Goal: Information Seeking & Learning: Learn about a topic

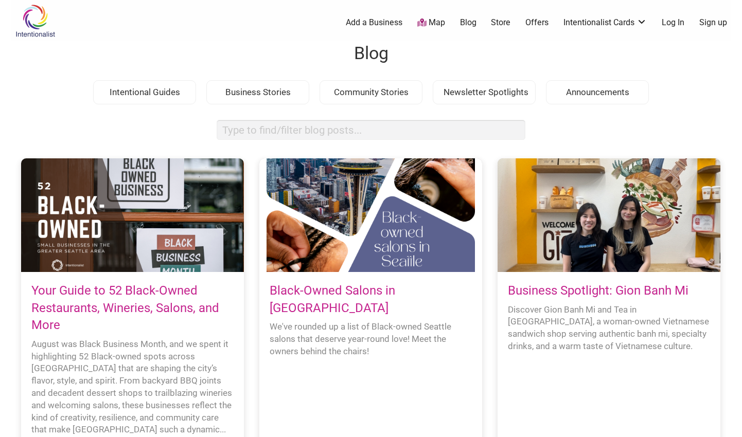
click at [434, 21] on link "Map" at bounding box center [431, 23] width 28 height 12
click at [429, 23] on link "Map" at bounding box center [431, 23] width 28 height 12
click at [21, 6] on img at bounding box center [35, 20] width 49 height 33
click at [194, 1] on div "Intentionalist Spend like it matters 0 Add a Business Map Blog Store Offers Int…" at bounding box center [371, 20] width 721 height 41
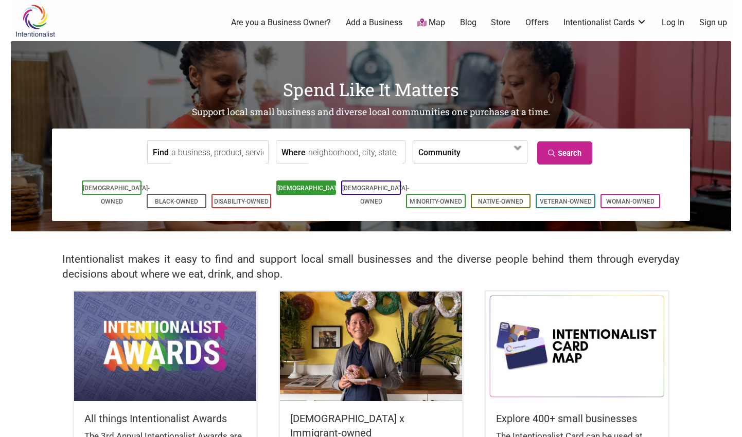
click at [330, 192] on li "[DEMOGRAPHIC_DATA]-Owned" at bounding box center [306, 188] width 60 height 14
click at [316, 189] on link "[DEMOGRAPHIC_DATA]-Owned" at bounding box center [310, 195] width 67 height 21
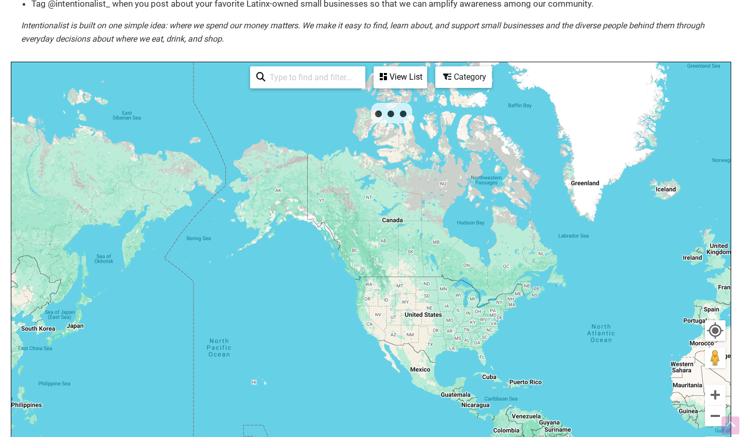
scroll to position [153, 0]
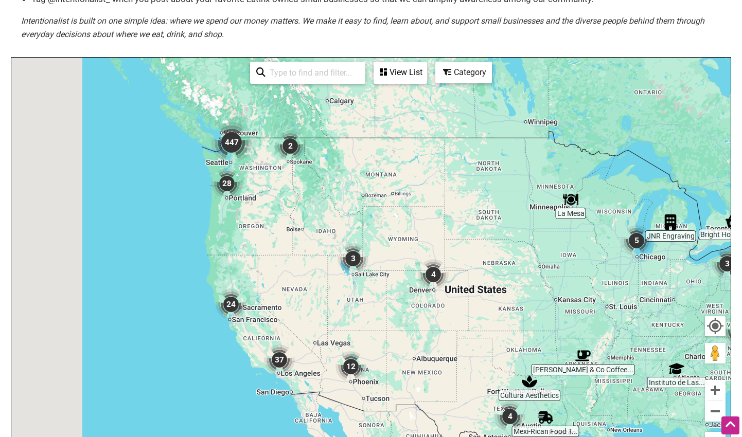
drag, startPoint x: 113, startPoint y: 117, endPoint x: 310, endPoint y: 192, distance: 211.0
click at [310, 192] on div "To navigate, press the arrow keys." at bounding box center [371, 258] width 720 height 400
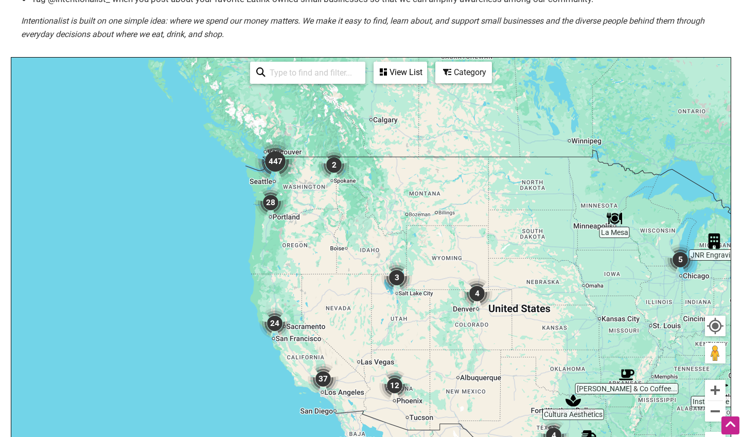
click at [450, 73] on icon at bounding box center [447, 72] width 8 height 8
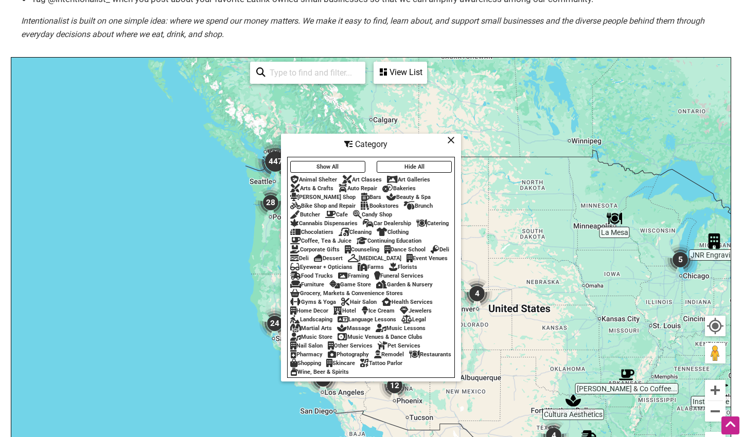
click at [432, 220] on div "Catering" at bounding box center [432, 223] width 32 height 7
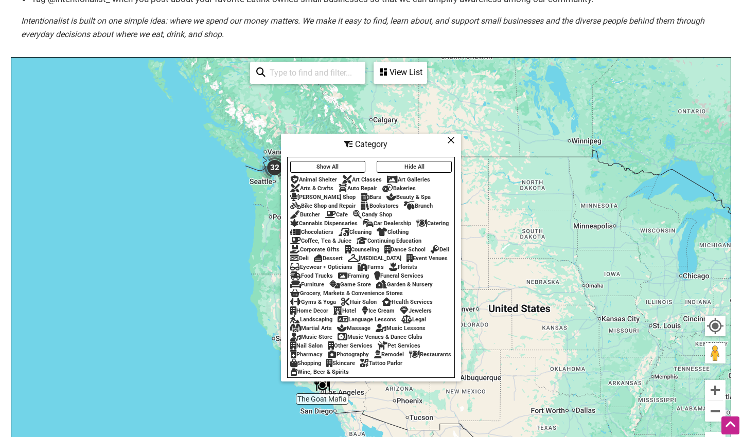
click at [409, 358] on div "Restaurants" at bounding box center [430, 355] width 42 height 7
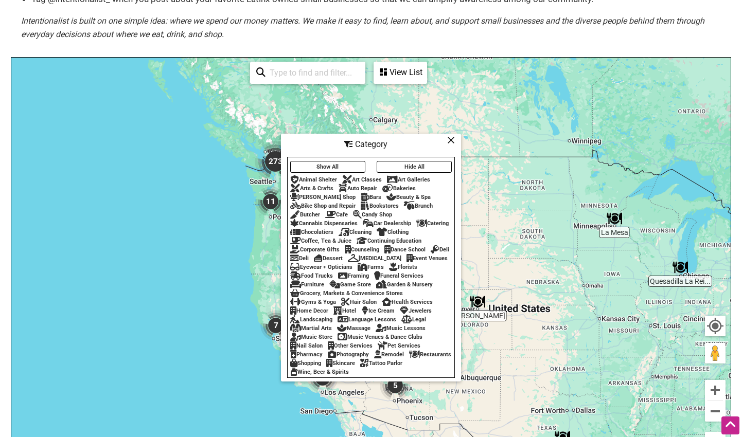
click at [448, 141] on icon at bounding box center [451, 140] width 8 height 1
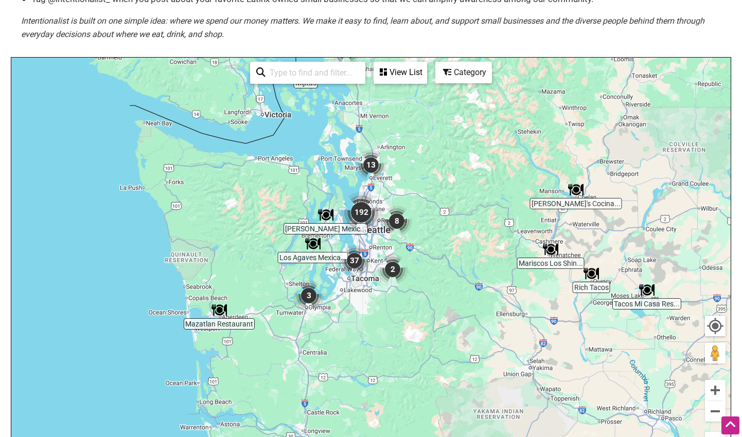
drag, startPoint x: 568, startPoint y: 265, endPoint x: 482, endPoint y: 127, distance: 162.8
click at [482, 127] on div "To navigate, press the arrow keys." at bounding box center [371, 258] width 720 height 400
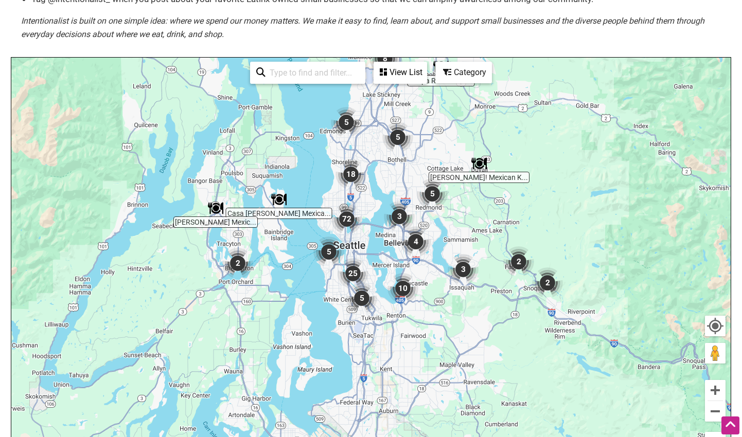
drag, startPoint x: 380, startPoint y: 231, endPoint x: 504, endPoint y: 90, distance: 187.8
click at [504, 90] on div "To navigate, press the arrow keys." at bounding box center [371, 258] width 720 height 400
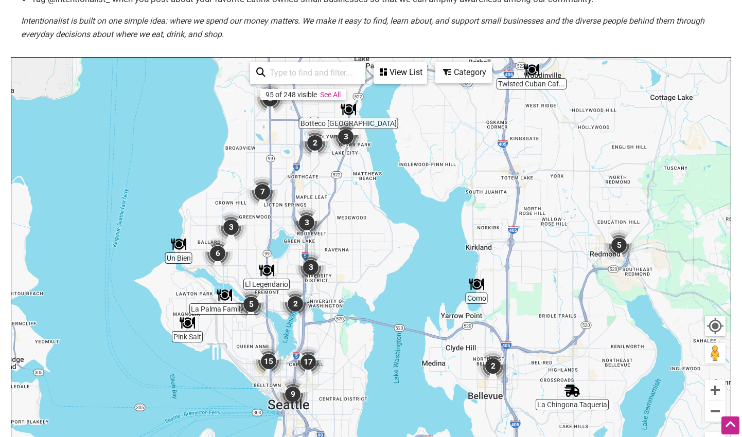
drag, startPoint x: 342, startPoint y: 223, endPoint x: 465, endPoint y: 201, distance: 125.4
click at [466, 201] on div "To navigate, press the arrow keys." at bounding box center [371, 258] width 720 height 400
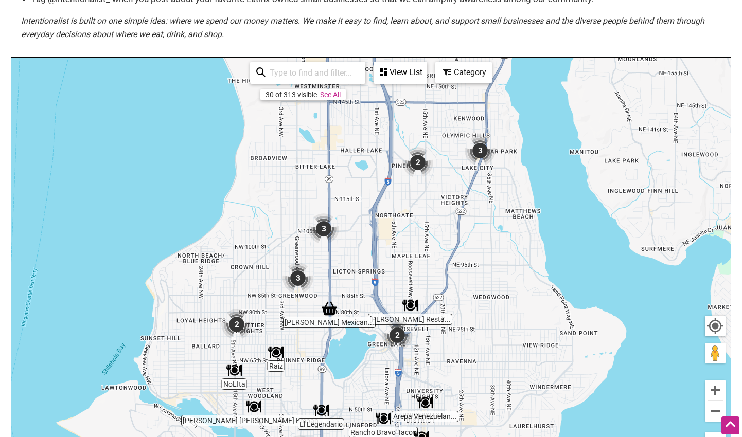
drag, startPoint x: 334, startPoint y: 191, endPoint x: 548, endPoint y: 256, distance: 223.6
click at [548, 256] on div "To navigate, press the arrow keys." at bounding box center [371, 258] width 720 height 400
click at [484, 87] on img "Botteco Brazil" at bounding box center [484, 88] width 15 height 15
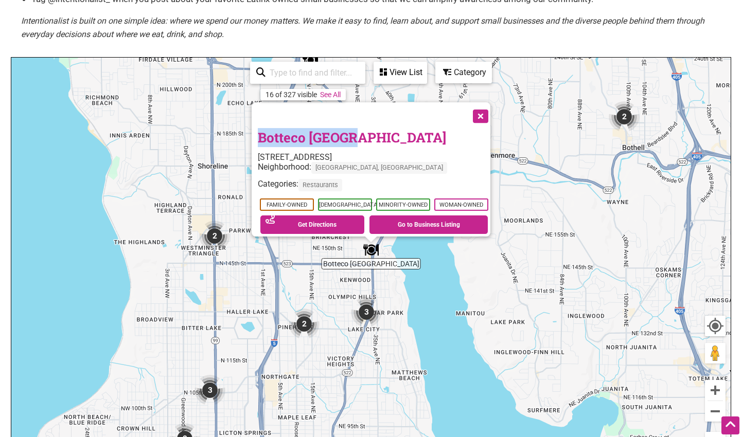
click at [486, 109] on button "Close" at bounding box center [480, 115] width 26 height 26
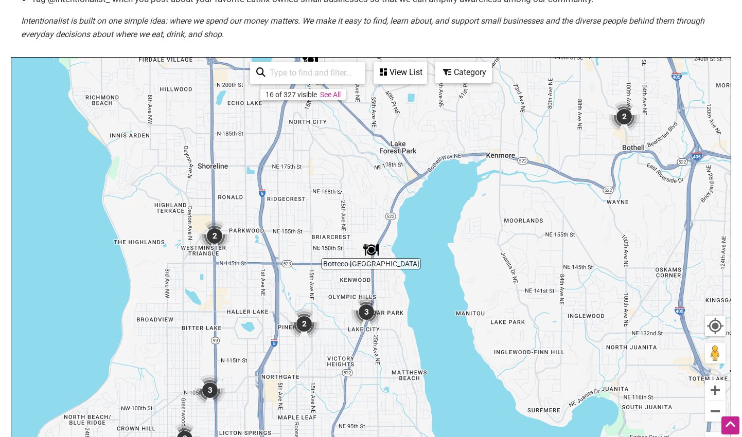
click at [450, 70] on icon at bounding box center [447, 72] width 8 height 8
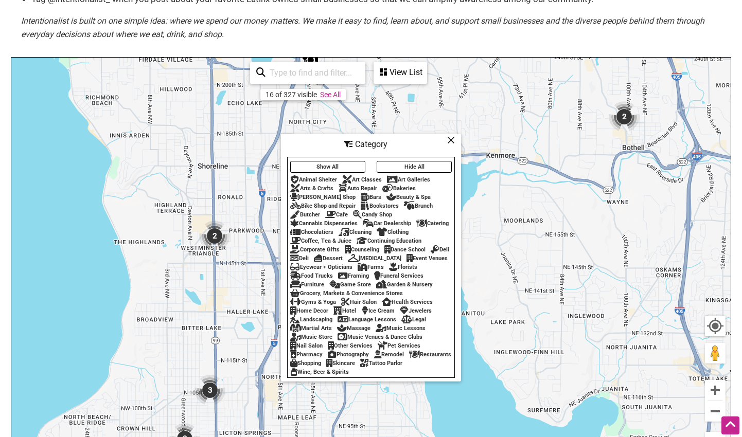
click at [409, 358] on div "Restaurants" at bounding box center [430, 355] width 42 height 7
click at [450, 134] on div "Category Show All Hide All Animal Shelter Art Classes Art Galleries Arts & Craf…" at bounding box center [371, 258] width 180 height 248
click at [451, 140] on icon at bounding box center [451, 140] width 8 height 1
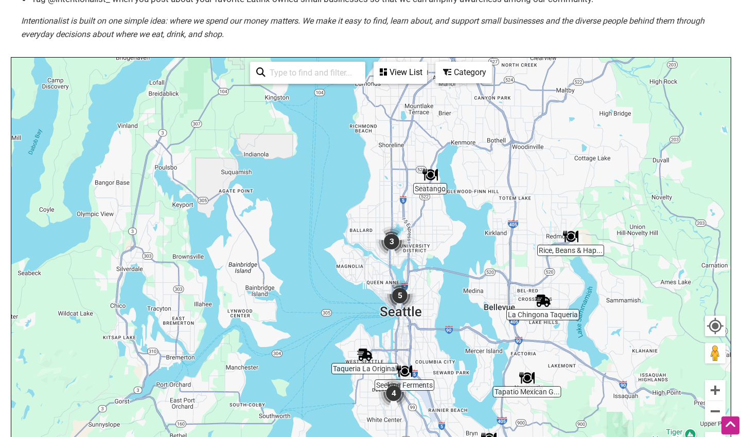
click at [568, 239] on img "Rice, Beans & Happiness" at bounding box center [570, 236] width 15 height 15
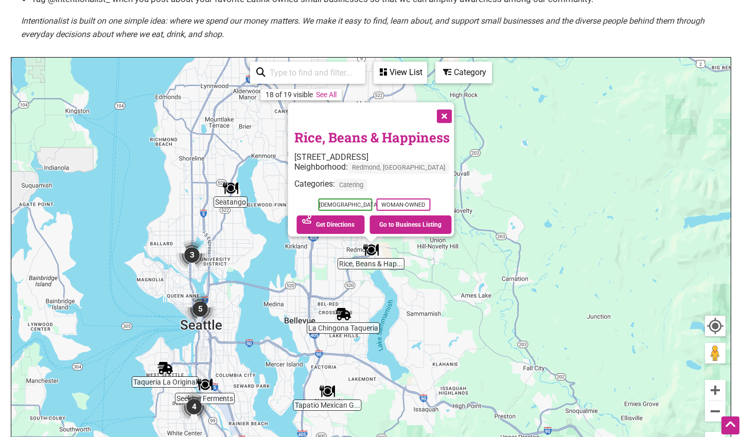
click at [385, 132] on link "Rice, Beans & Happiness" at bounding box center [371, 137] width 155 height 17
click at [187, 257] on img "3" at bounding box center [192, 255] width 31 height 31
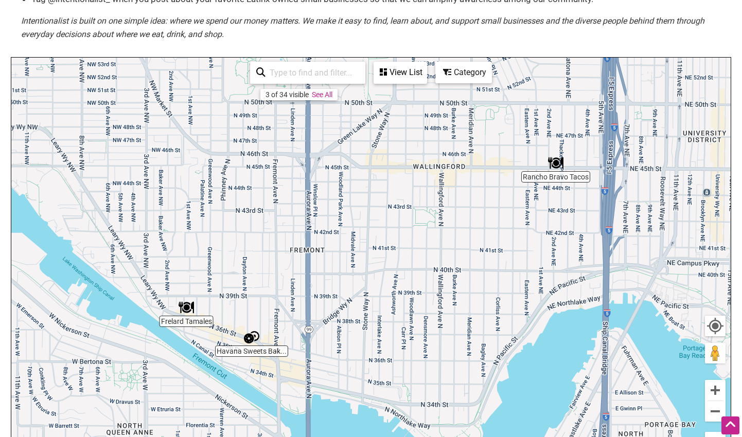
click at [555, 167] on img "Rancho Bravo Tacos" at bounding box center [555, 162] width 15 height 15
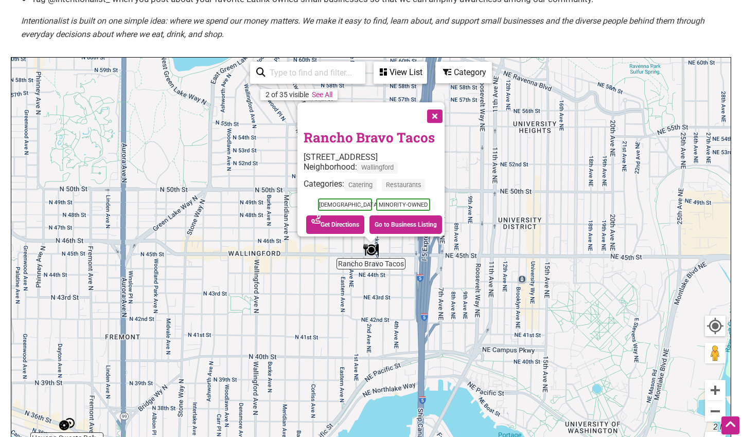
click at [412, 134] on link "Rancho Bravo Tacos" at bounding box center [369, 137] width 131 height 17
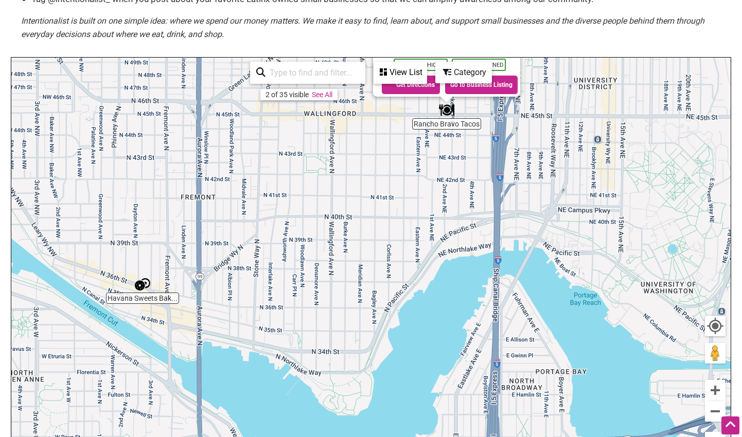
drag, startPoint x: 281, startPoint y: 305, endPoint x: 357, endPoint y: 164, distance: 160.0
click at [357, 164] on div "To navigate, press the arrow keys. Rancho Bravo Tacos 211 NE 45th St, Seattle, …" at bounding box center [371, 258] width 720 height 400
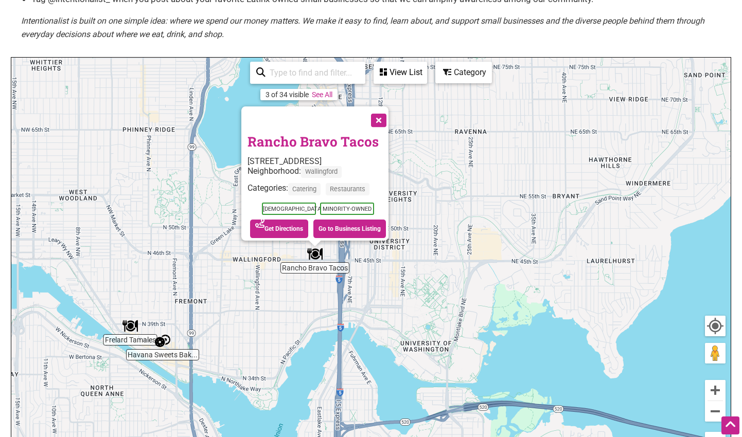
click at [353, 292] on div "To navigate, press the arrow keys. Rancho Bravo Tacos 211 NE 45th St, Seattle, …" at bounding box center [371, 258] width 720 height 400
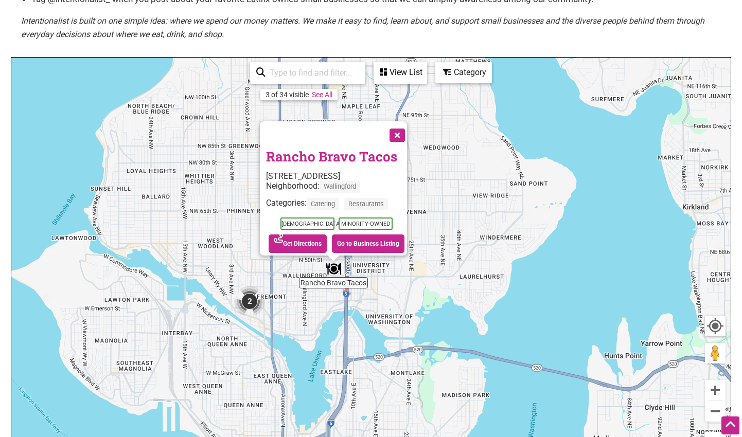
click at [402, 126] on button "Close" at bounding box center [396, 134] width 26 height 26
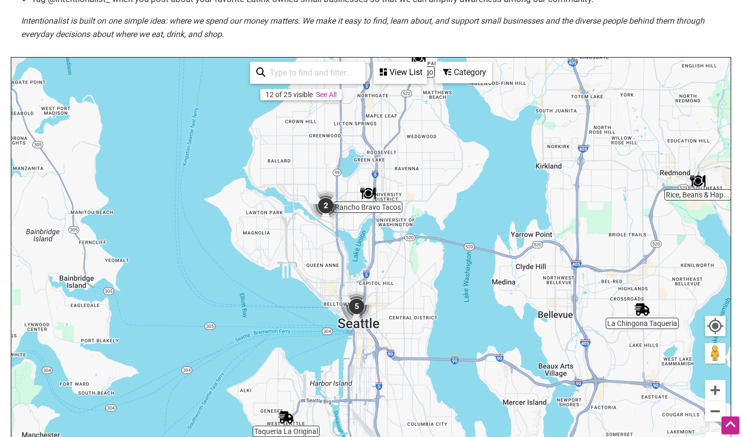
click at [361, 304] on img "5" at bounding box center [356, 306] width 31 height 31
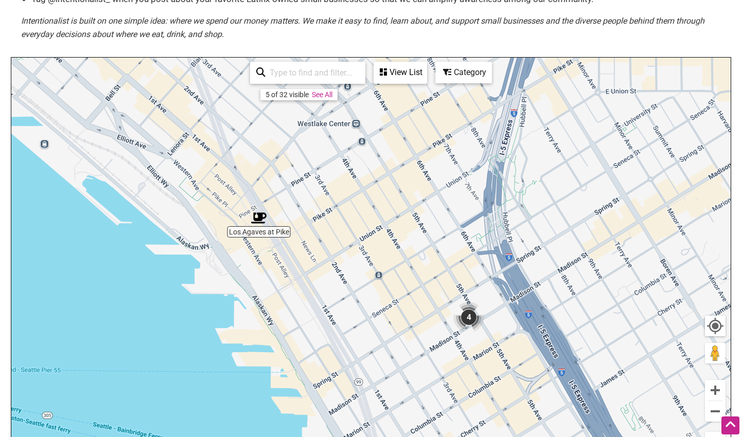
click at [473, 322] on img "4" at bounding box center [468, 317] width 31 height 31
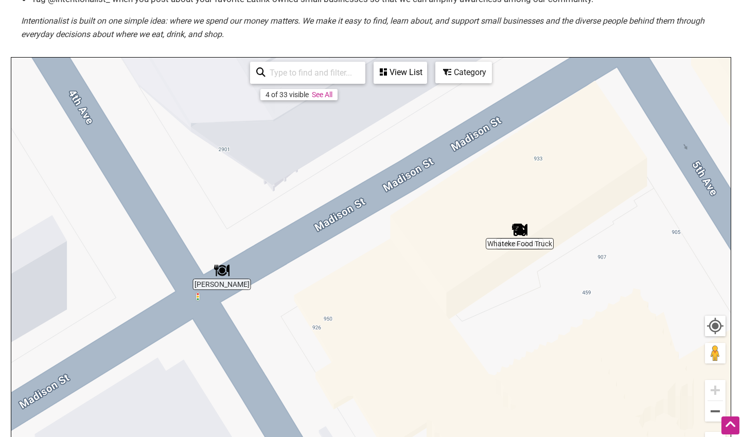
click at [221, 273] on img "T'Juana Tacos" at bounding box center [221, 270] width 15 height 15
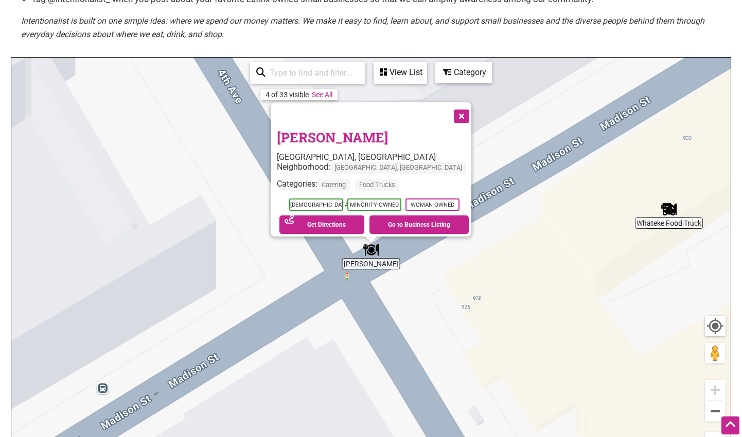
click at [353, 130] on link "T'Juana Tacos" at bounding box center [332, 137] width 111 height 17
click at [450, 110] on button "Close" at bounding box center [461, 115] width 26 height 26
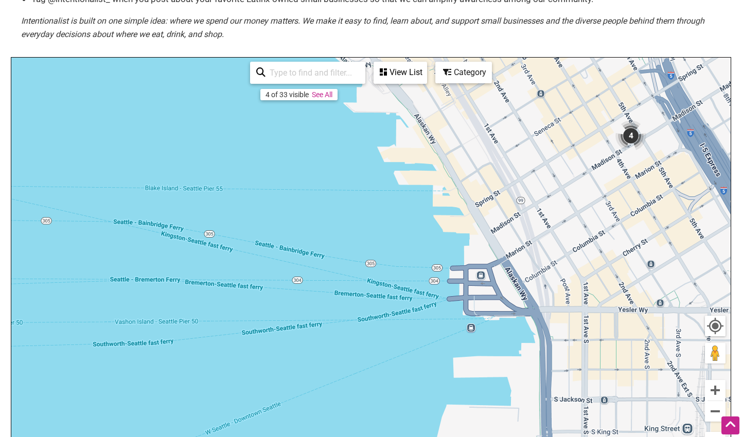
drag, startPoint x: 675, startPoint y: 194, endPoint x: 416, endPoint y: 218, distance: 260.0
click at [416, 218] on div "To navigate, press the arrow keys." at bounding box center [371, 258] width 720 height 400
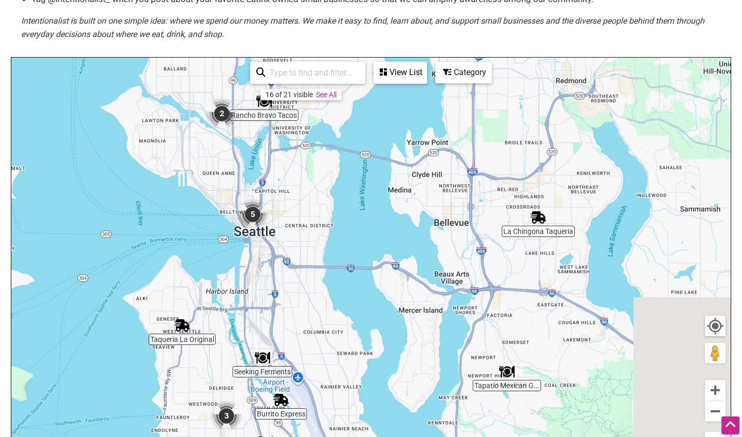
drag, startPoint x: 644, startPoint y: 289, endPoint x: 472, endPoint y: 313, distance: 174.2
click at [472, 313] on div "To navigate, press the arrow keys." at bounding box center [371, 258] width 720 height 400
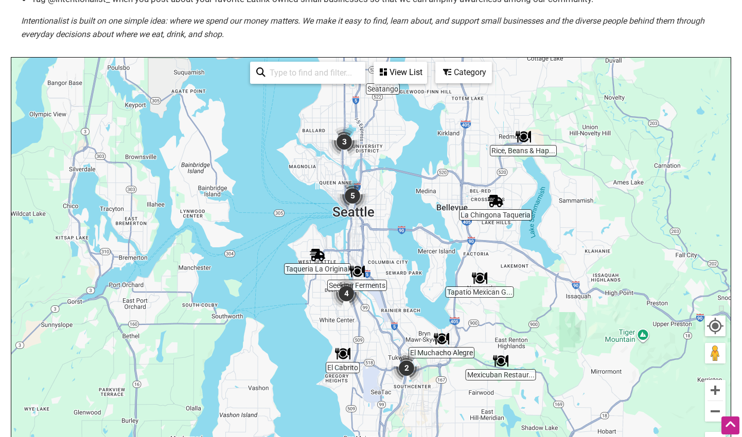
drag, startPoint x: 434, startPoint y: 243, endPoint x: 434, endPoint y: 176, distance: 67.9
click at [434, 176] on div "To navigate, press the arrow keys." at bounding box center [371, 258] width 720 height 400
click at [345, 362] on div "To navigate, press the arrow keys." at bounding box center [371, 258] width 720 height 400
click at [343, 354] on img "El Cabrito" at bounding box center [342, 353] width 15 height 15
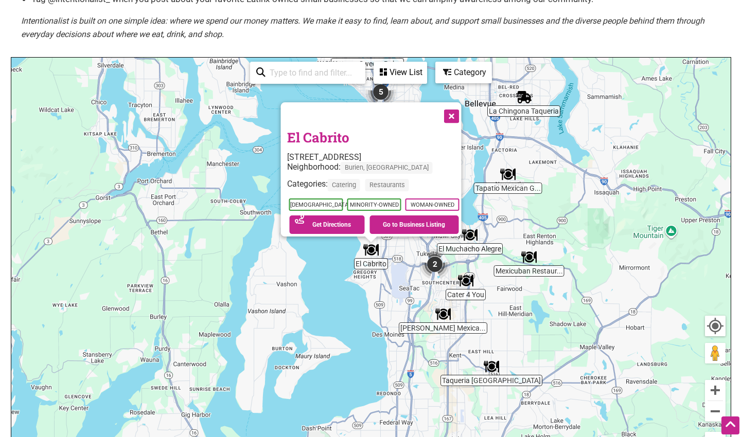
click at [328, 134] on link "El Cabrito" at bounding box center [318, 137] width 62 height 17
click at [492, 372] on img "Taqueria El Ranchito" at bounding box center [491, 366] width 15 height 15
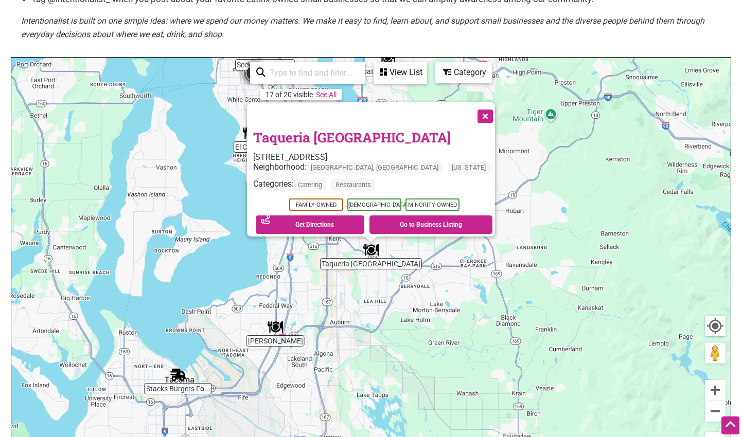
click at [393, 137] on link "Taqueria El Ranchito" at bounding box center [352, 137] width 198 height 17
click at [471, 114] on button "Close" at bounding box center [484, 115] width 26 height 26
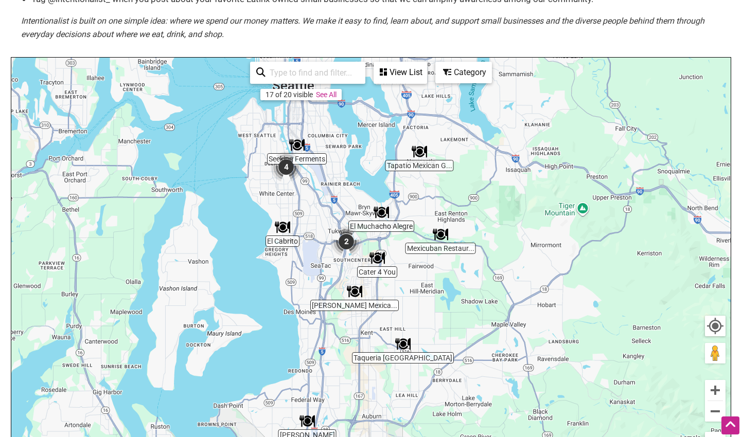
drag, startPoint x: 262, startPoint y: 170, endPoint x: 300, endPoint y: 278, distance: 113.8
click at [300, 278] on div "To navigate, press the arrow keys." at bounding box center [371, 258] width 720 height 400
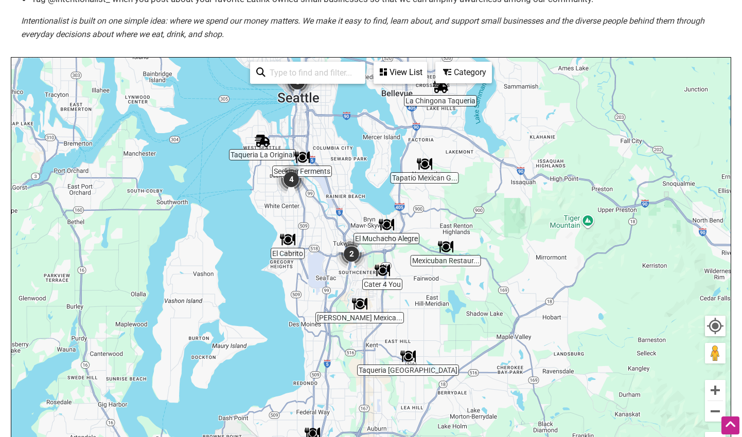
click at [289, 244] on img "El Cabrito" at bounding box center [287, 239] width 15 height 15
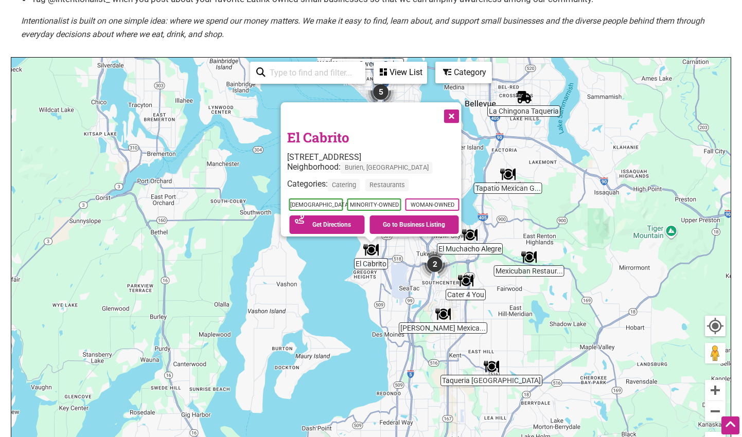
click at [329, 129] on link "El Cabrito" at bounding box center [318, 137] width 62 height 17
click at [457, 111] on button "Close" at bounding box center [451, 115] width 26 height 26
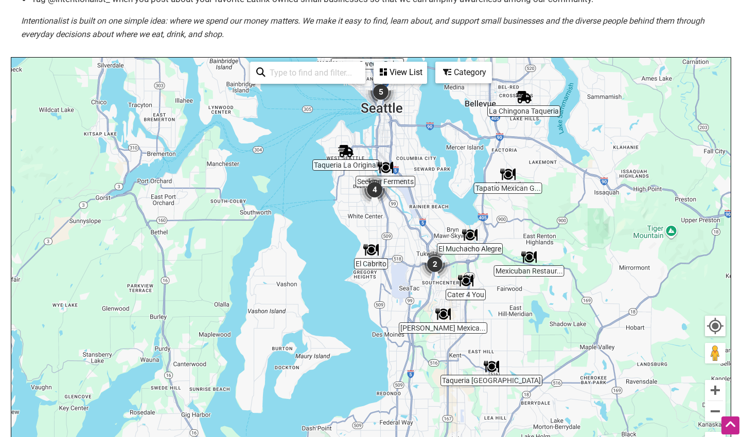
click at [505, 111] on div "To navigate, press the arrow keys." at bounding box center [371, 258] width 720 height 400
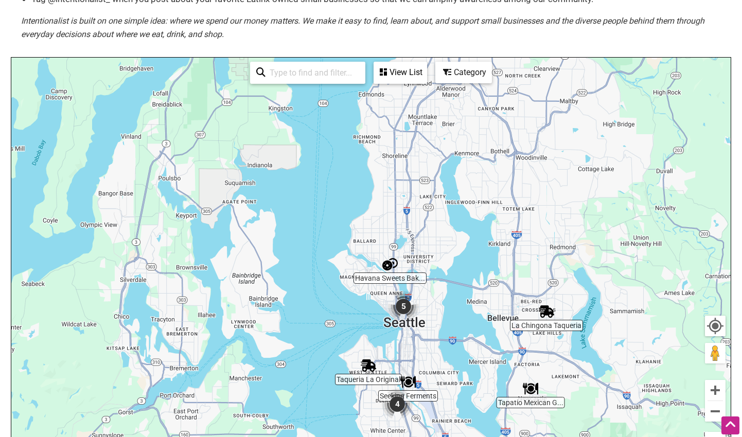
drag, startPoint x: 476, startPoint y: 103, endPoint x: 499, endPoint y: 321, distance: 219.5
click at [499, 321] on div "To navigate, press the arrow keys." at bounding box center [371, 258] width 720 height 400
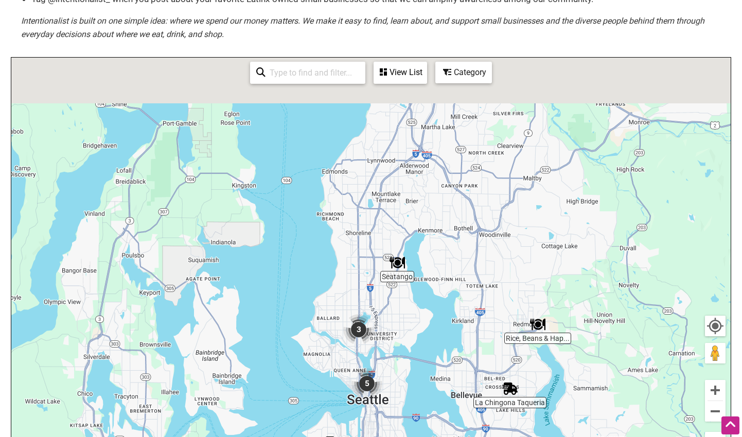
drag, startPoint x: 558, startPoint y: 169, endPoint x: 505, endPoint y: 287, distance: 128.8
click at [505, 287] on div "To navigate, press the arrow keys." at bounding box center [371, 258] width 720 height 400
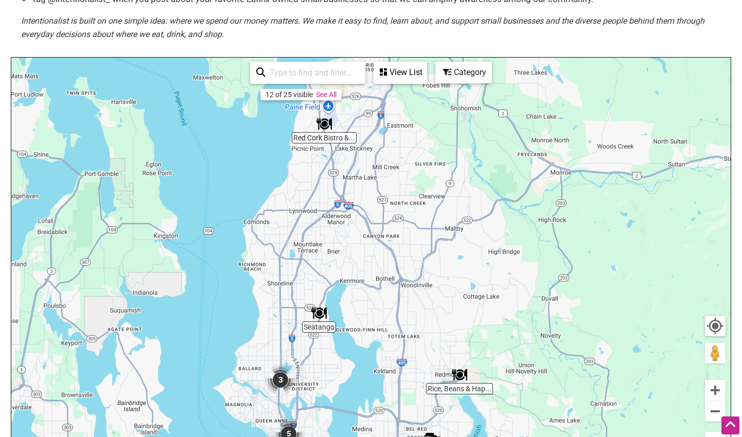
drag, startPoint x: 400, startPoint y: 174, endPoint x: 336, endPoint y: 186, distance: 65.4
click at [336, 186] on div "To navigate, press the arrow keys." at bounding box center [371, 258] width 720 height 400
click at [324, 126] on img "Red Cork Bistro & Catering" at bounding box center [324, 122] width 15 height 15
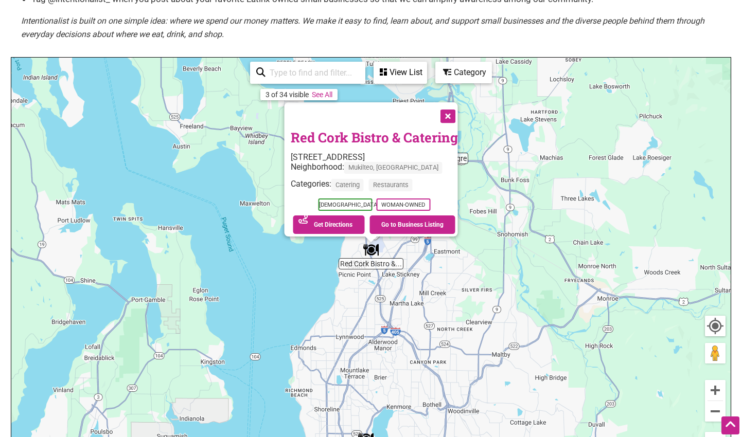
click at [331, 134] on link "Red Cork Bistro & Catering" at bounding box center [374, 137] width 167 height 17
click at [460, 109] on button "Close" at bounding box center [447, 115] width 26 height 26
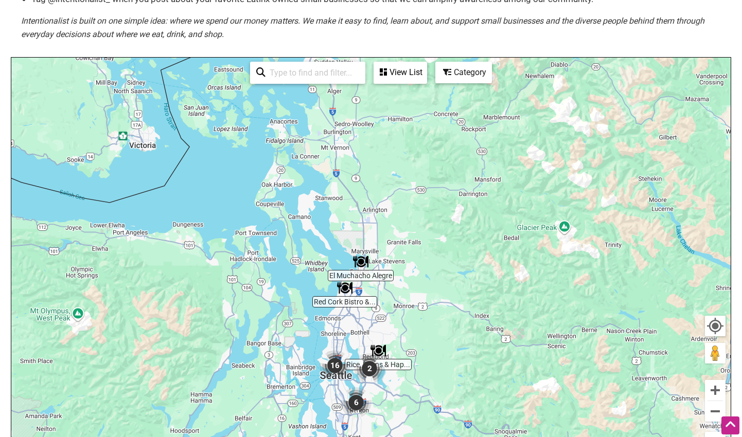
drag, startPoint x: 418, startPoint y: 212, endPoint x: 411, endPoint y: 273, distance: 61.7
click at [411, 274] on div "To navigate, press the arrow keys." at bounding box center [371, 258] width 720 height 400
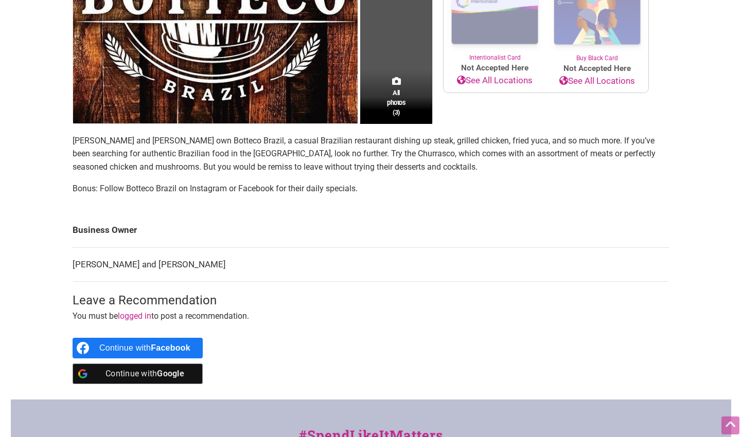
scroll to position [310, 0]
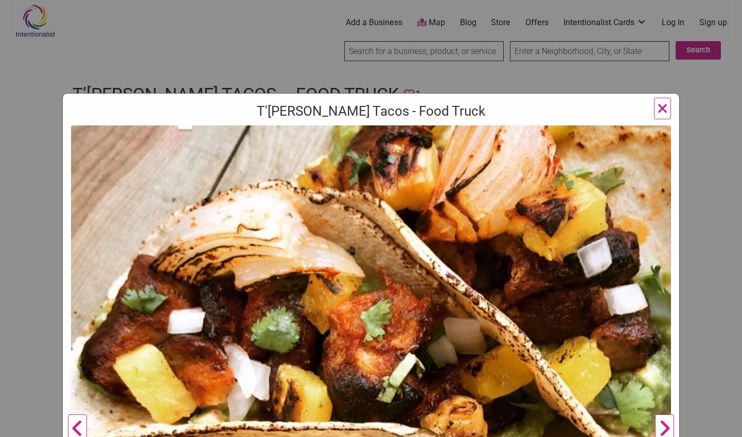
click at [665, 102] on span "×" at bounding box center [662, 108] width 11 height 24
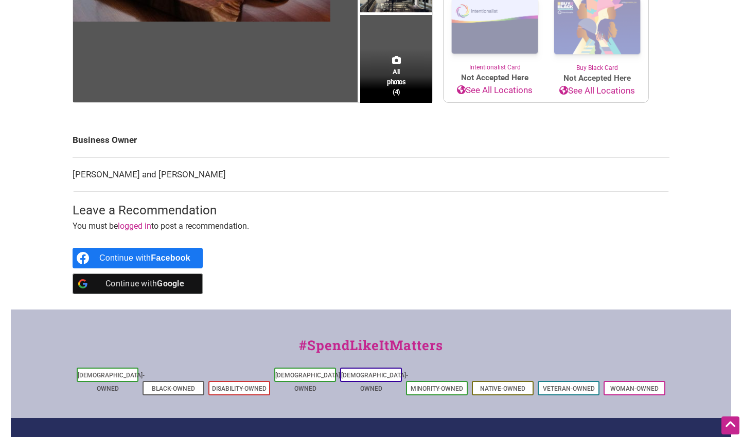
scroll to position [241, 0]
